Goal: Information Seeking & Learning: Learn about a topic

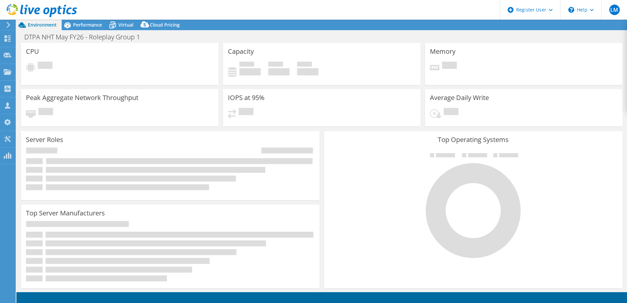
select select "EULondon"
select select "USD"
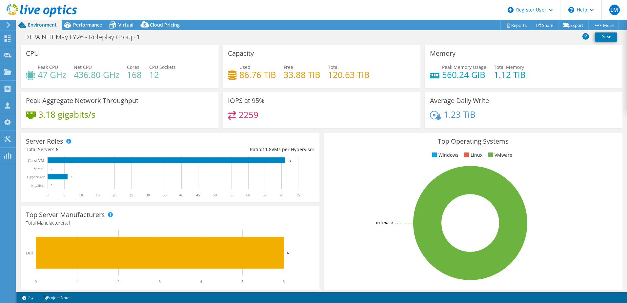
click at [284, 72] on h4 "33.88 TiB" at bounding box center [302, 74] width 37 height 7
click at [297, 96] on div "IOPS at 95% 2259" at bounding box center [322, 110] width 198 height 36
click at [295, 99] on div "IOPS at 95% 2259" at bounding box center [322, 110] width 198 height 36
click at [85, 21] on div "Performance" at bounding box center [84, 25] width 45 height 11
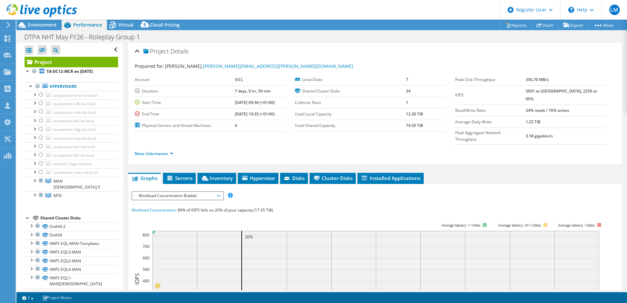
click at [149, 192] on span "Workload Concentration Bubble" at bounding box center [178, 196] width 84 height 8
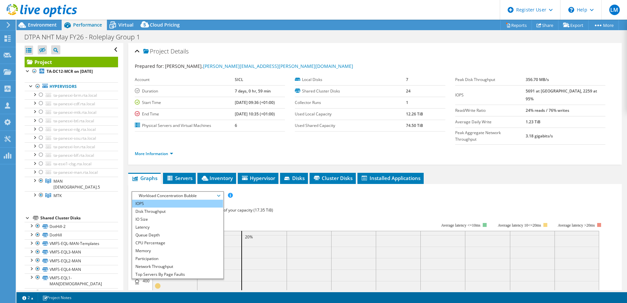
click at [140, 200] on li "IOPS" at bounding box center [177, 204] width 91 height 8
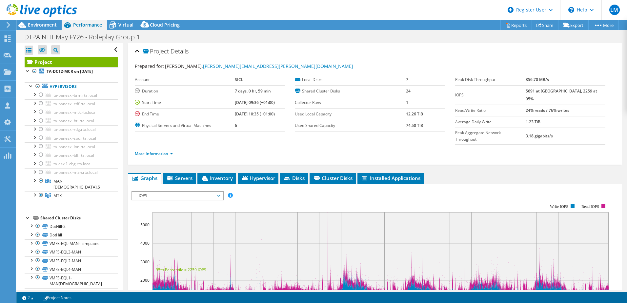
scroll to position [109, 0]
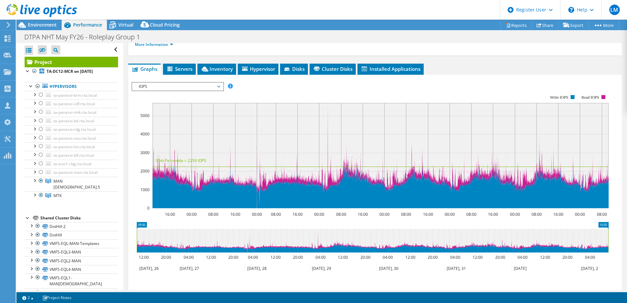
click at [260, 150] on rect at bounding box center [381, 155] width 456 height 105
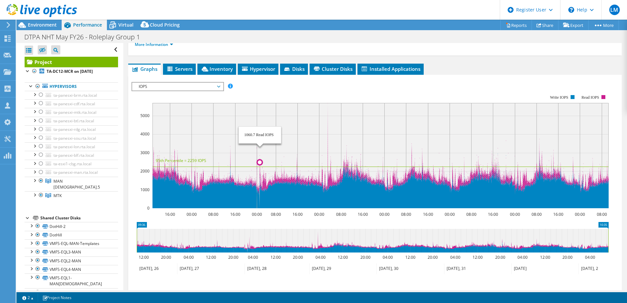
click at [260, 149] on icon at bounding box center [381, 155] width 456 height 105
click at [231, 144] on circle at bounding box center [230, 146] width 5 height 5
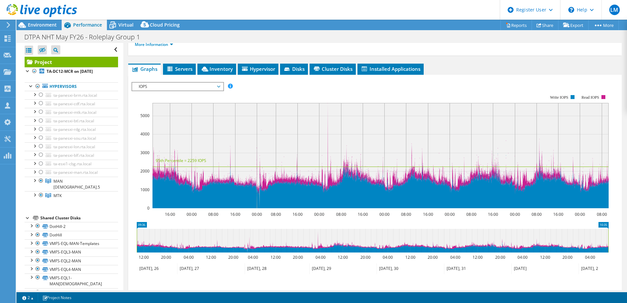
click at [207, 83] on span "IOPS" at bounding box center [178, 87] width 84 height 8
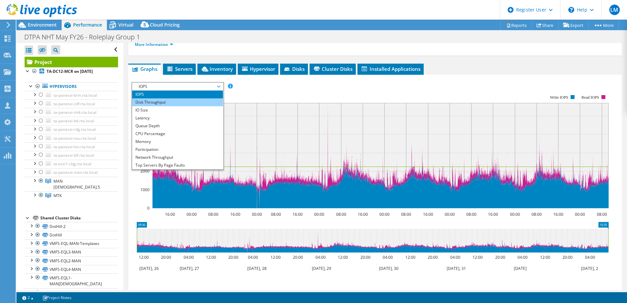
click at [168, 98] on li "Disk Throughput" at bounding box center [177, 102] width 91 height 8
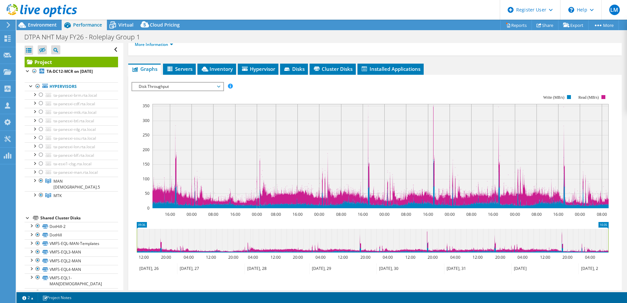
click at [175, 119] on rect at bounding box center [381, 156] width 456 height 104
click at [176, 112] on rect at bounding box center [381, 156] width 456 height 104
click at [177, 113] on rect at bounding box center [381, 156] width 456 height 104
click at [176, 113] on rect at bounding box center [381, 156] width 456 height 104
click at [176, 113] on icon "16:00 00:00 08:00 16:00 00:00 08:00 16:00 00:00 08:00 16:00 00:00 08:00 16:00 0…" at bounding box center [373, 151] width 482 height 131
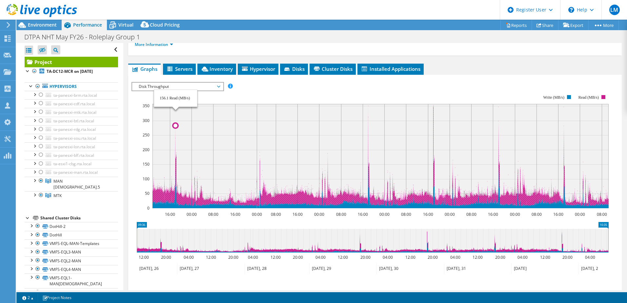
click at [175, 123] on circle at bounding box center [175, 125] width 5 height 5
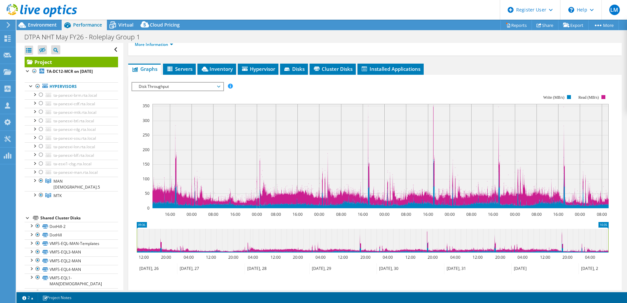
click at [433, 104] on rect at bounding box center [381, 156] width 456 height 104
click at [132, 22] on span "Virtual" at bounding box center [125, 25] width 15 height 6
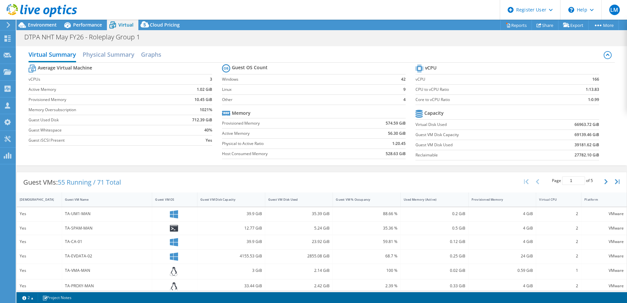
click at [87, 214] on div "TA-UM1-MAN" at bounding box center [107, 213] width 84 height 7
click at [106, 182] on span "55 Running / 71 Total" at bounding box center [89, 182] width 63 height 9
click at [81, 181] on span "55 Running / 71 Total" at bounding box center [89, 182] width 63 height 9
click at [604, 53] on icon at bounding box center [608, 55] width 8 height 8
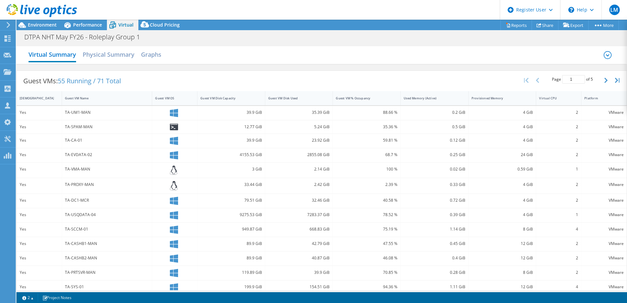
click at [606, 55] on icon at bounding box center [607, 55] width 3 height 2
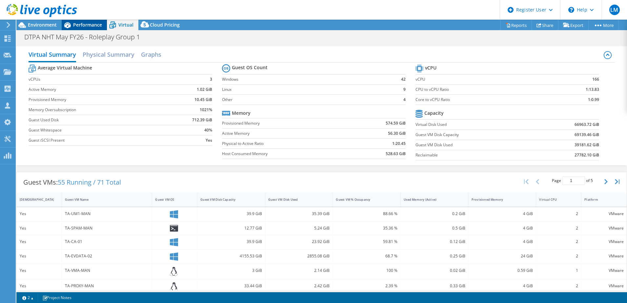
click at [87, 23] on span "Performance" at bounding box center [87, 25] width 29 height 6
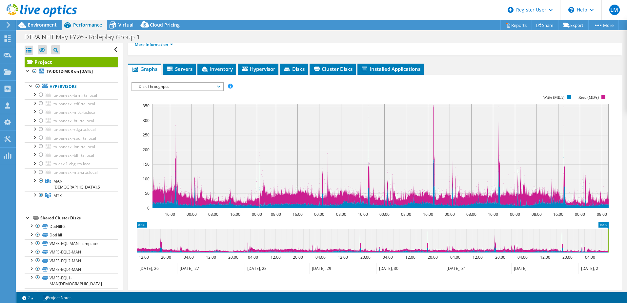
click at [41, 21] on div at bounding box center [38, 11] width 77 height 22
click at [39, 25] on span "Environment" at bounding box center [42, 25] width 29 height 6
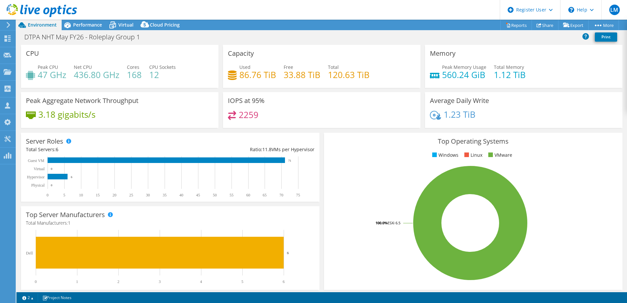
click at [473, 68] on span "Peak Memory Usage" at bounding box center [464, 67] width 44 height 6
click at [449, 111] on h4 "1.23 TiB" at bounding box center [460, 114] width 32 height 7
click at [442, 152] on li "Windows" at bounding box center [445, 155] width 28 height 7
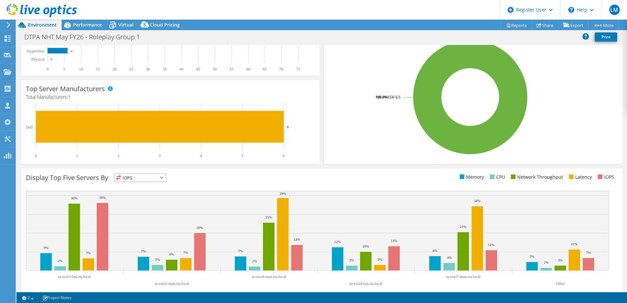
scroll to position [135, 0]
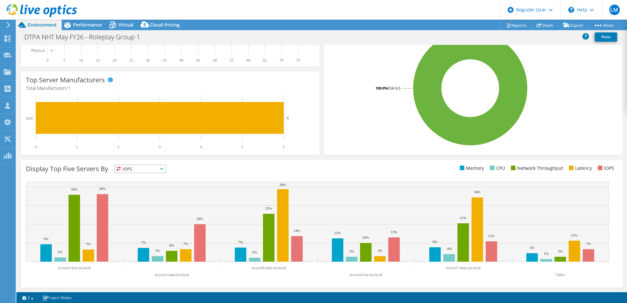
click at [162, 169] on icon at bounding box center [161, 169] width 3 height 2
click at [138, 175] on li "IOPS" at bounding box center [141, 177] width 52 height 9
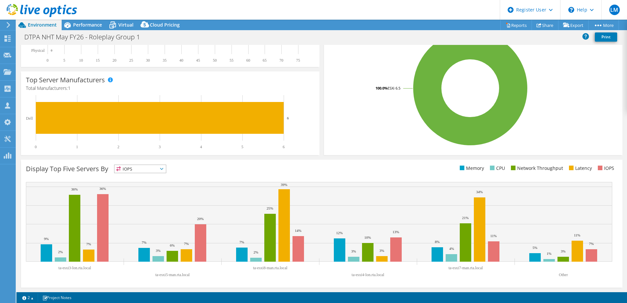
click at [148, 166] on span "IOPS" at bounding box center [136, 169] width 43 height 8
click at [135, 187] on li "Memory" at bounding box center [141, 186] width 52 height 9
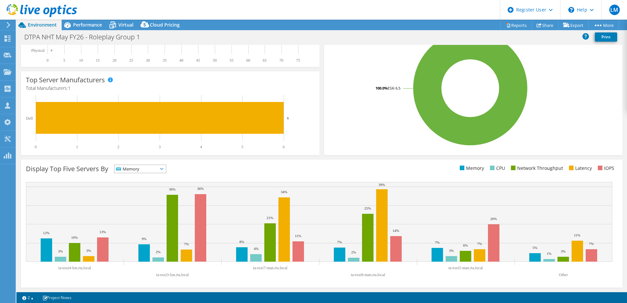
click at [138, 172] on span "Memory" at bounding box center [136, 169] width 43 height 8
click at [138, 203] on li "Network Throughput" at bounding box center [141, 204] width 52 height 9
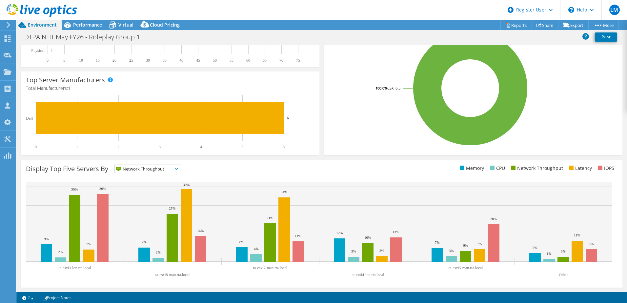
click at [135, 171] on span "Network Throughput" at bounding box center [144, 169] width 58 height 8
click at [129, 213] on li "Latency" at bounding box center [148, 214] width 66 height 9
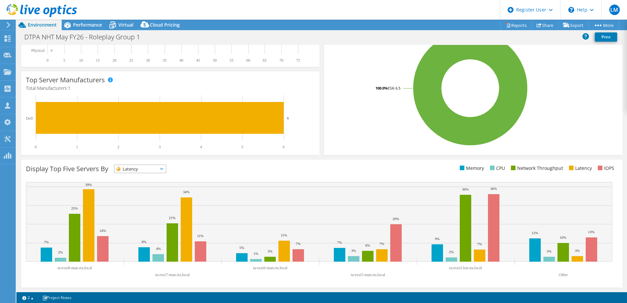
scroll to position [0, 0]
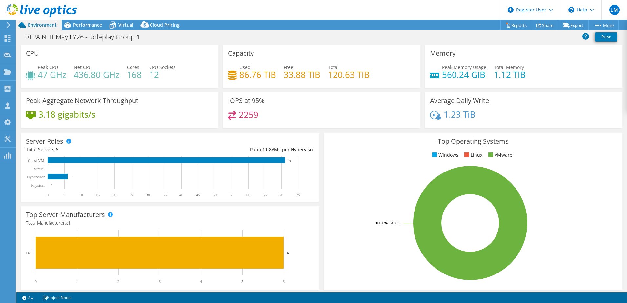
click at [348, 68] on div "Total 120.63 TiB" at bounding box center [349, 71] width 42 height 15
click at [83, 28] on span "Performance" at bounding box center [87, 25] width 29 height 6
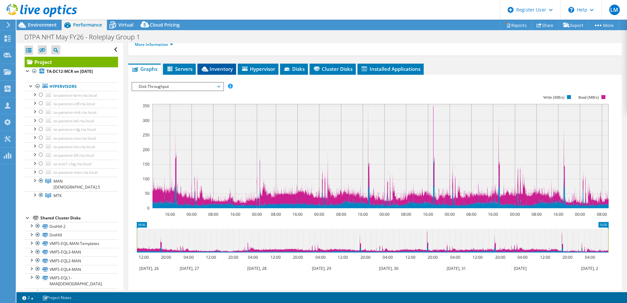
click at [217, 66] on span "Inventory" at bounding box center [217, 69] width 32 height 7
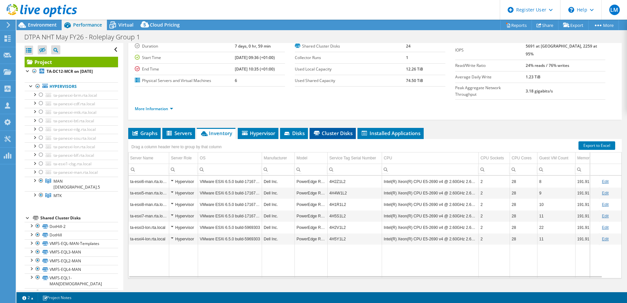
click at [332, 130] on span "Cluster Disks" at bounding box center [333, 133] width 40 height 7
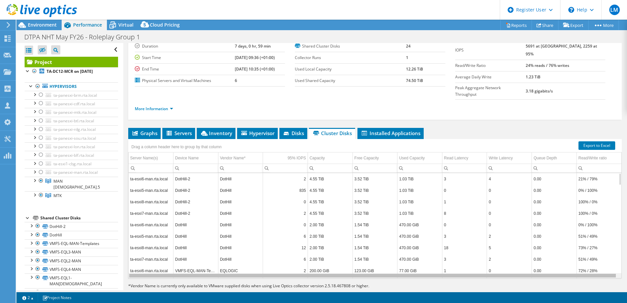
drag, startPoint x: 331, startPoint y: 263, endPoint x: 354, endPoint y: 260, distance: 23.5
click at [356, 260] on body "LM Dell User [PERSON_NAME] [PERSON_NAME][EMAIL_ADDRESS][PERSON_NAME][DOMAIN_NAM…" at bounding box center [313, 151] width 627 height 303
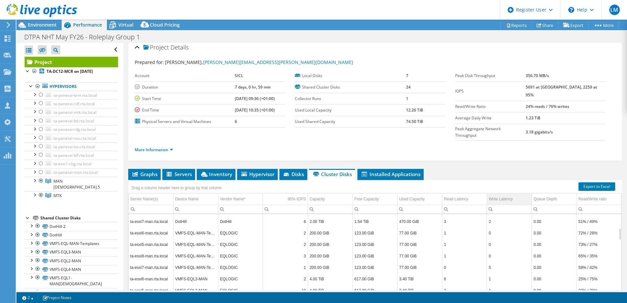
scroll to position [0, 0]
